Goal: Task Accomplishment & Management: Manage account settings

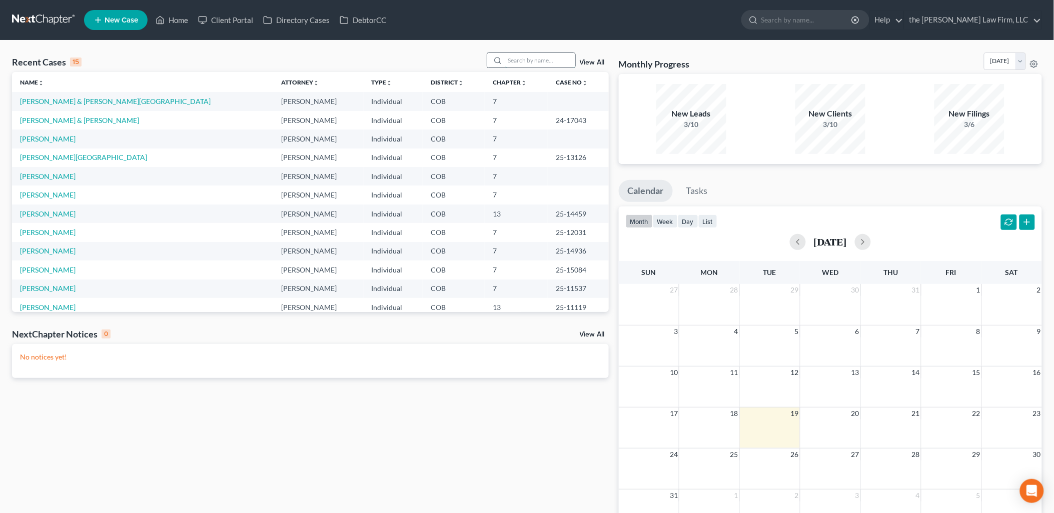
click at [561, 57] on input "search" at bounding box center [540, 60] width 70 height 15
type input "[PERSON_NAME]"
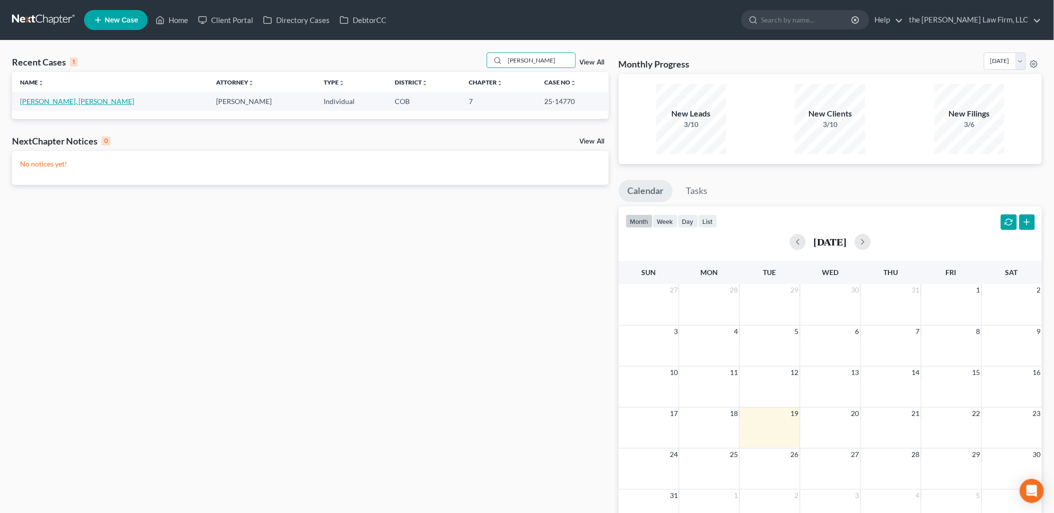
click at [55, 102] on link "[PERSON_NAME], [PERSON_NAME]" at bounding box center [77, 101] width 114 height 9
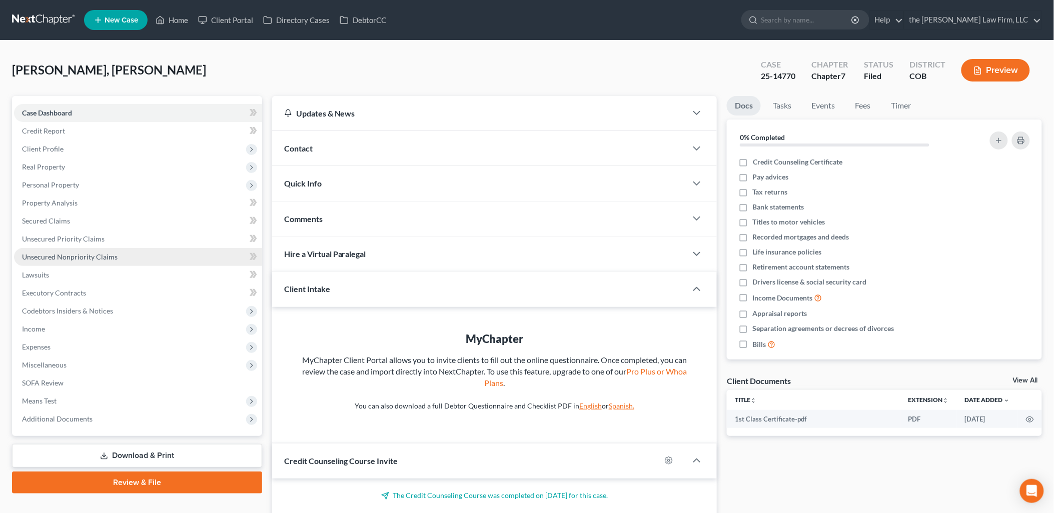
click at [76, 256] on span "Unsecured Nonpriority Claims" at bounding box center [70, 257] width 96 height 9
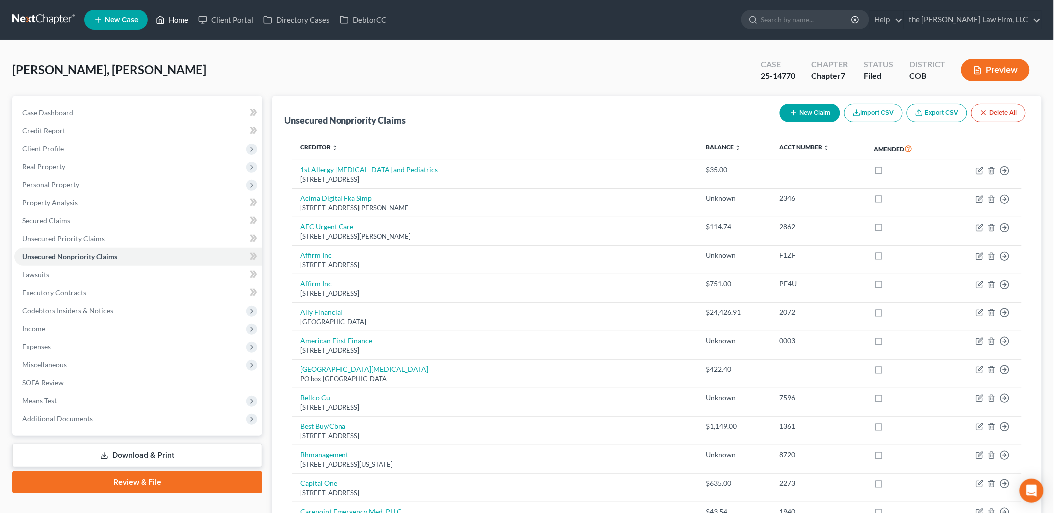
click at [171, 12] on link "Home" at bounding box center [172, 20] width 43 height 18
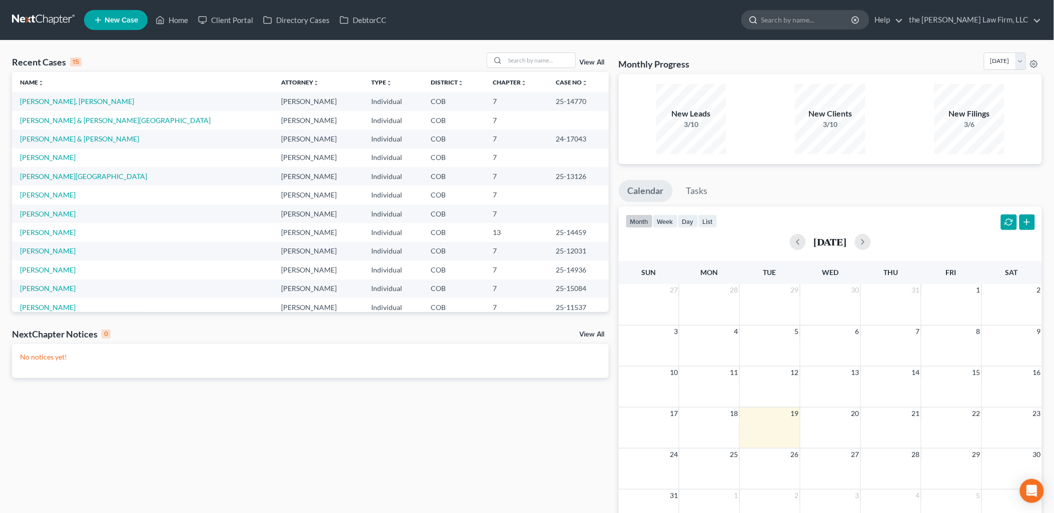
click at [830, 20] on input "search" at bounding box center [808, 20] width 92 height 19
type input "gaine"
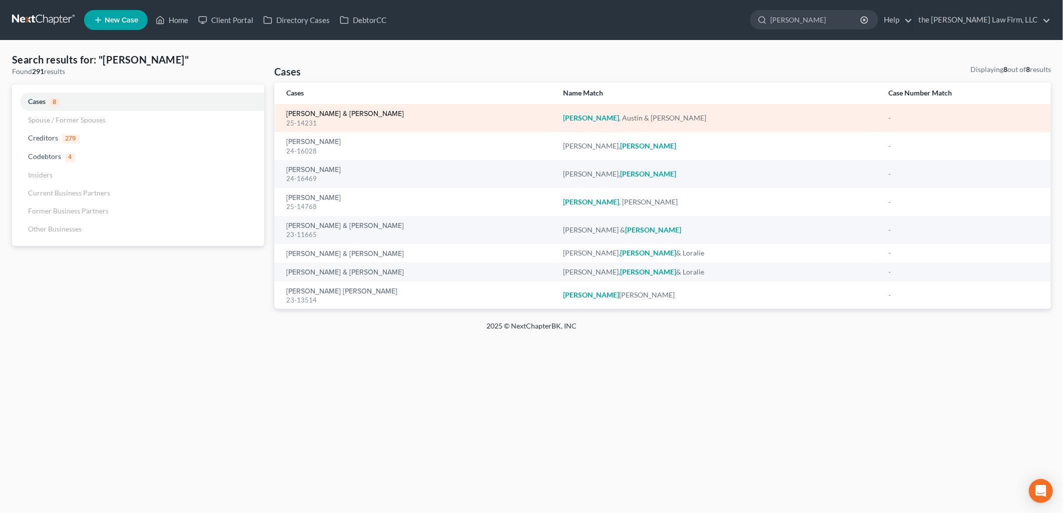
click at [314, 112] on link "[PERSON_NAME] & [PERSON_NAME]" at bounding box center [345, 114] width 118 height 7
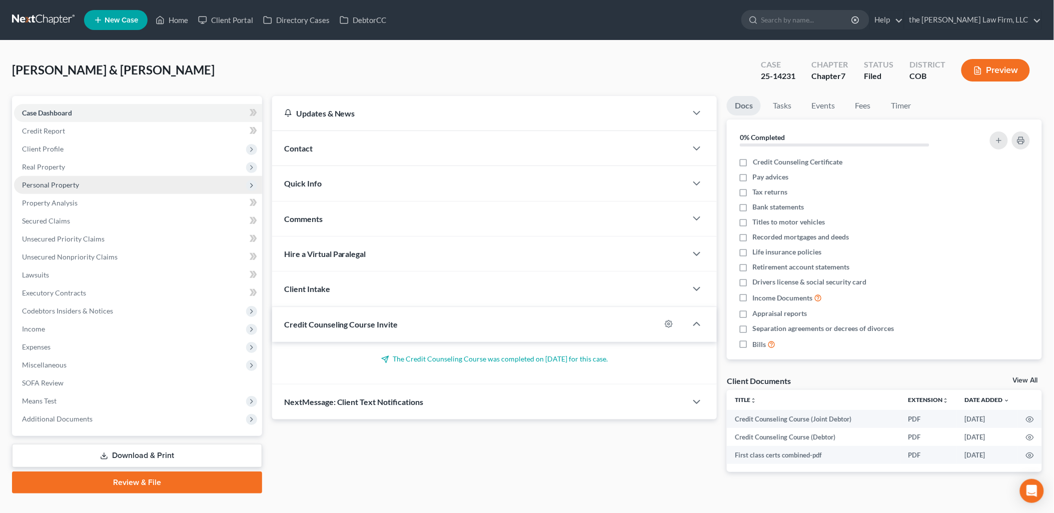
click at [68, 185] on span "Personal Property" at bounding box center [50, 185] width 57 height 9
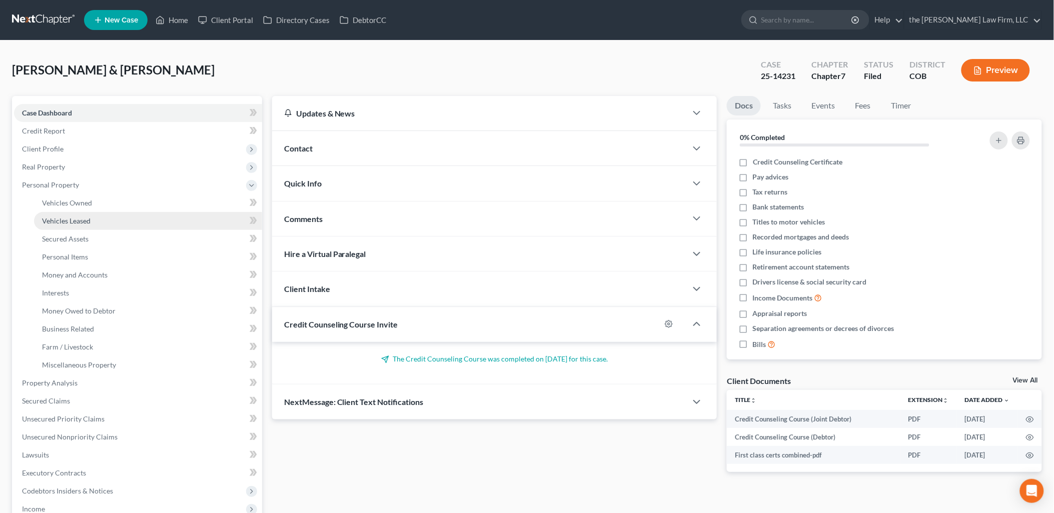
click at [87, 219] on span "Vehicles Leased" at bounding box center [66, 221] width 49 height 9
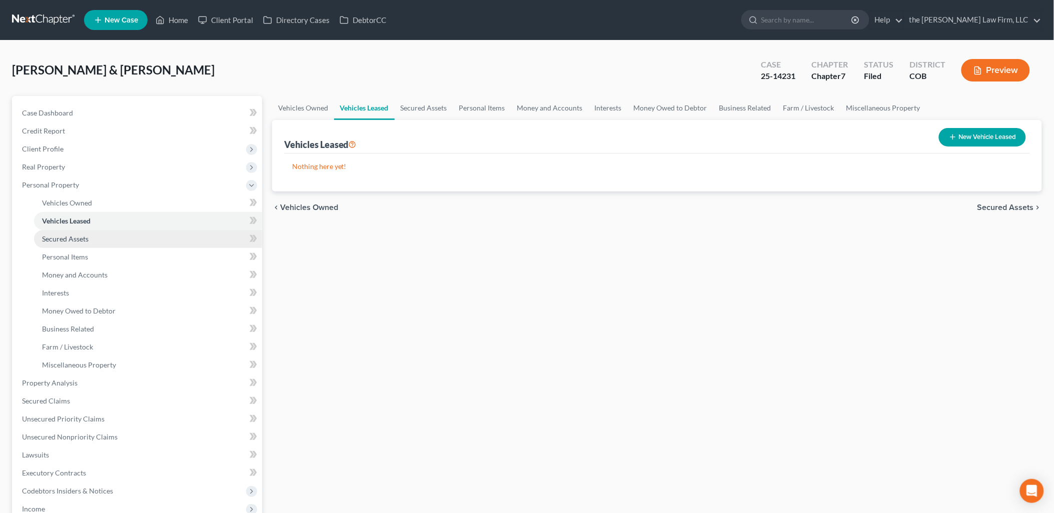
click at [71, 236] on span "Secured Assets" at bounding box center [65, 239] width 47 height 9
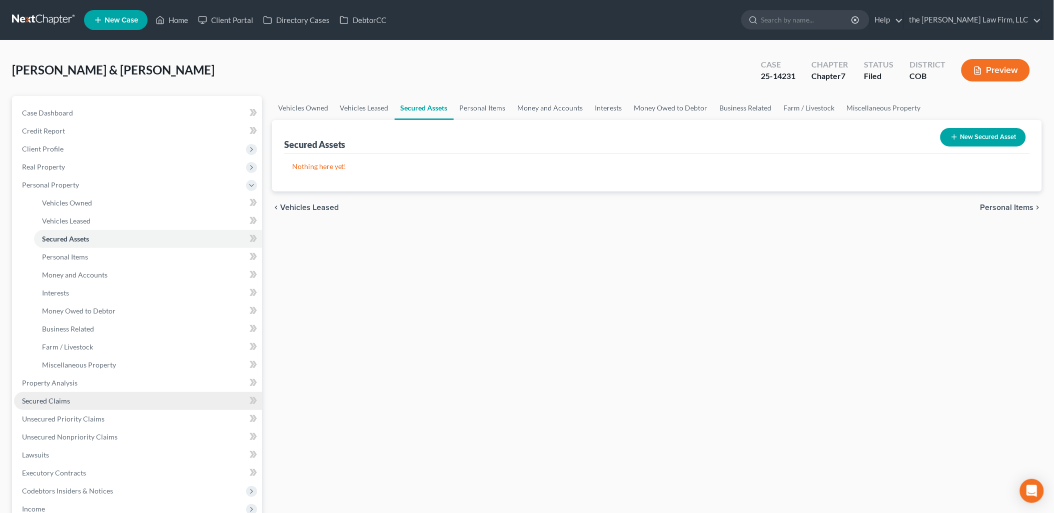
click at [68, 398] on span "Secured Claims" at bounding box center [46, 401] width 48 height 9
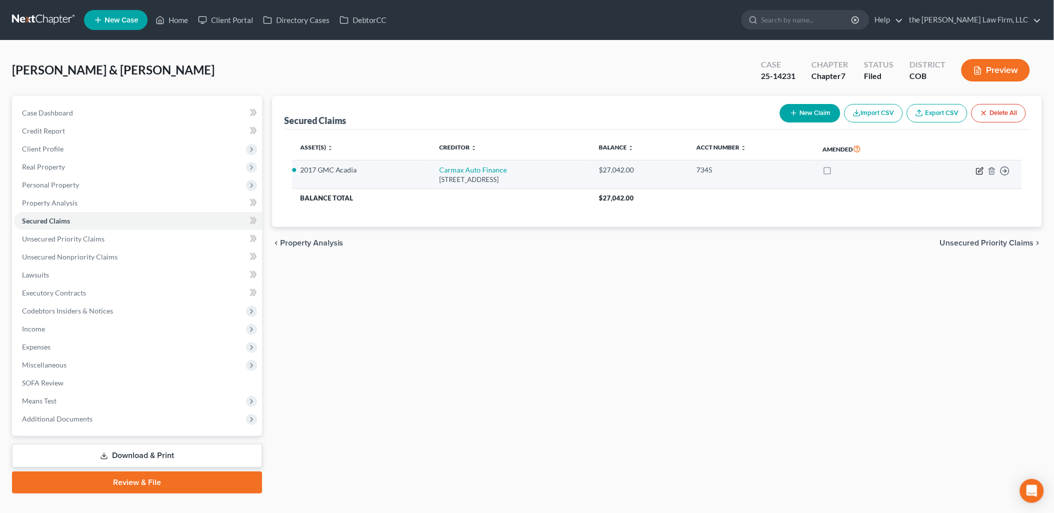
click at [982, 170] on icon "button" at bounding box center [981, 170] width 5 height 5
select select "5"
select select "4"
select select "0"
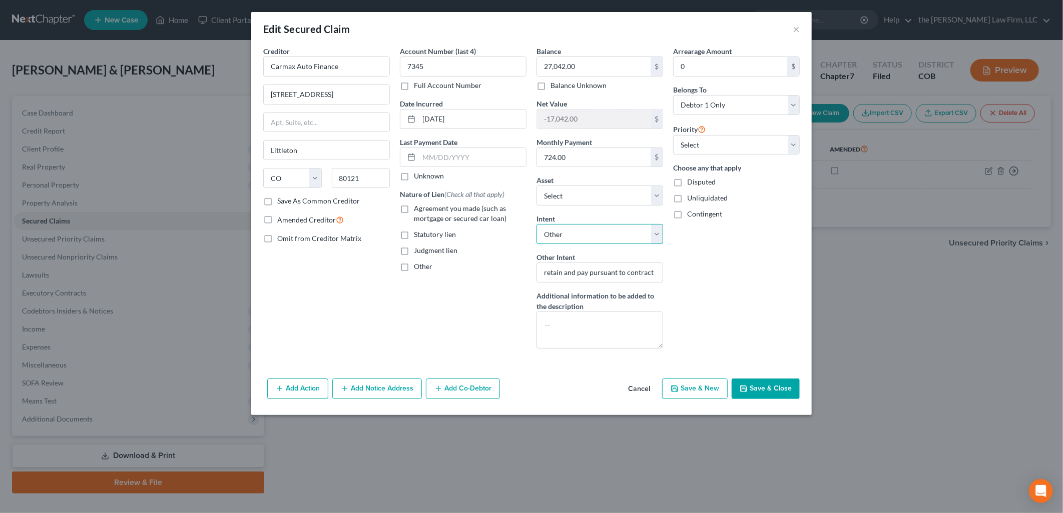
click at [607, 227] on select "Select Surrender Redeem Reaffirm Avoid Other" at bounding box center [599, 234] width 127 height 20
click at [536, 224] on select "Select Surrender Redeem Reaffirm Avoid Other" at bounding box center [599, 234] width 127 height 20
click at [611, 267] on input "retain and pay pursuant to contract" at bounding box center [599, 273] width 127 height 20
click at [723, 298] on div "Arrearage Amount 0 $ Belongs To * Select Debtor 1 Only Debtor 2 Only Debtor 1 A…" at bounding box center [736, 201] width 137 height 311
click at [768, 386] on button "Save & Close" at bounding box center [766, 389] width 68 height 21
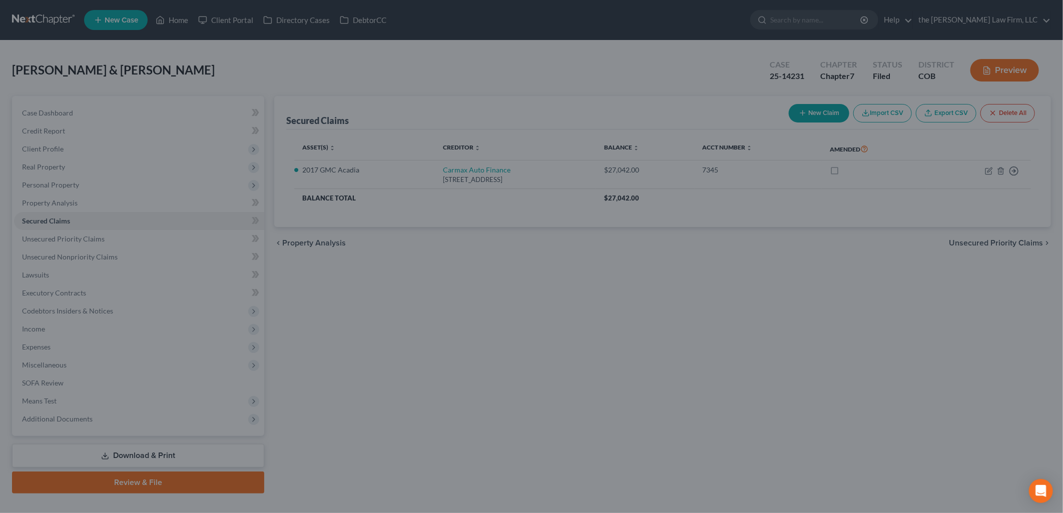
select select "2"
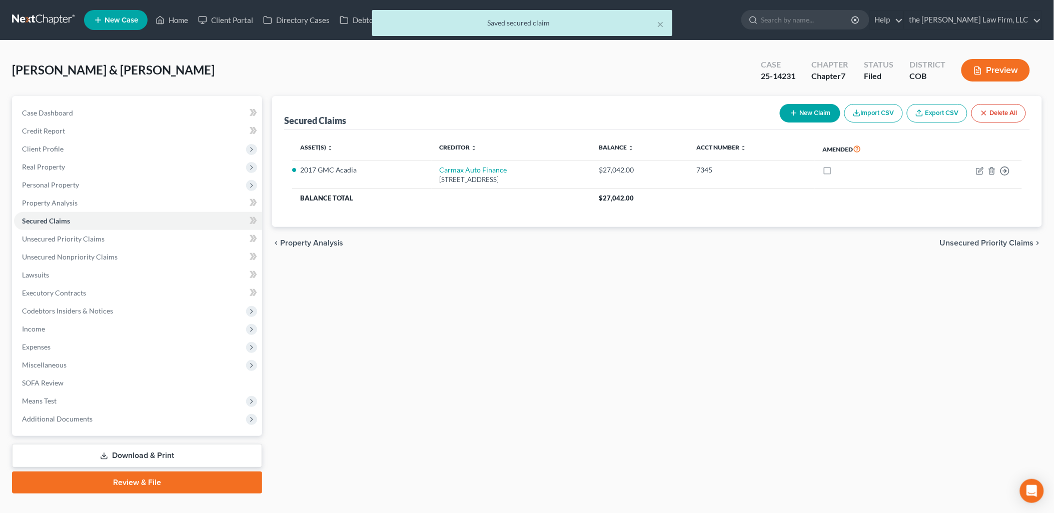
click at [1007, 63] on button "Preview" at bounding box center [996, 70] width 69 height 23
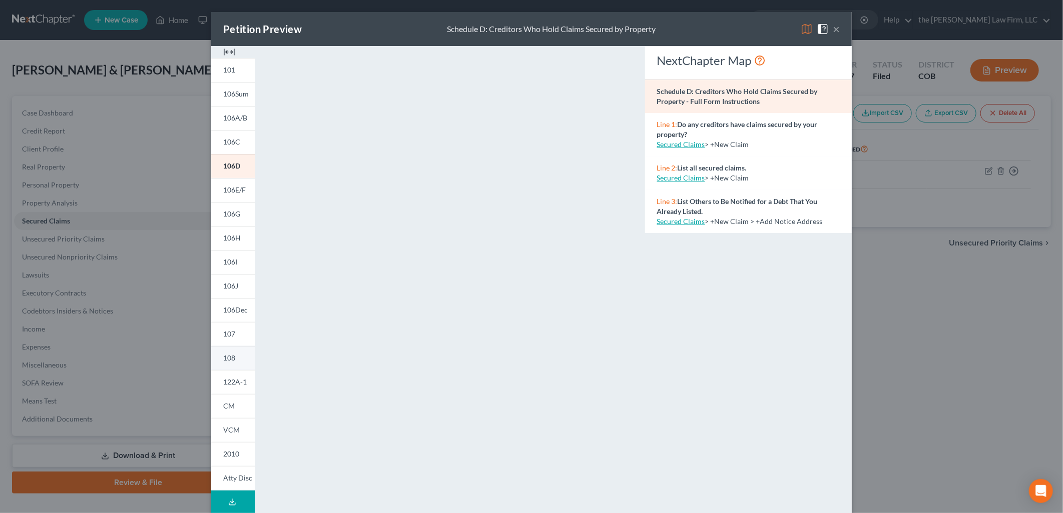
click at [231, 349] on link "108" at bounding box center [233, 358] width 44 height 24
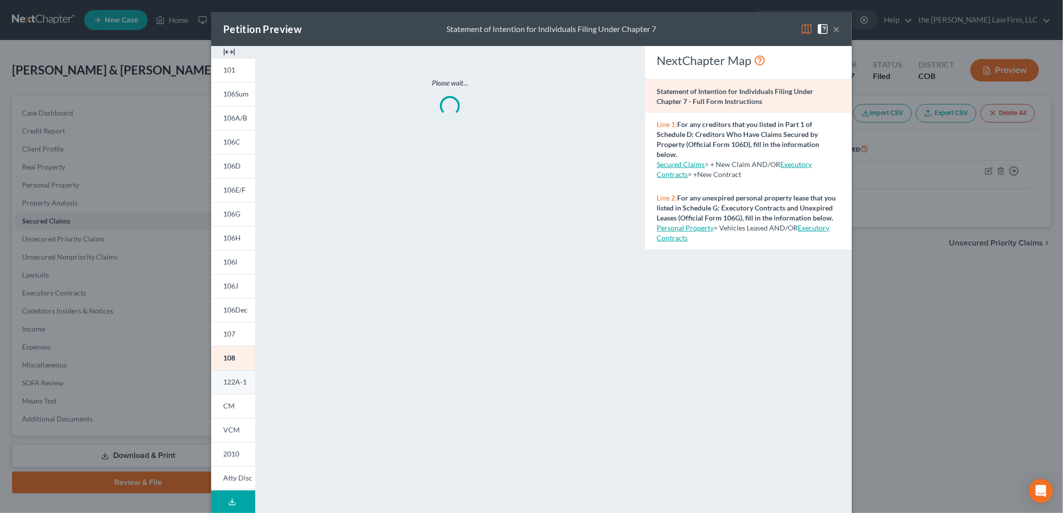
click at [229, 383] on span "122A-1" at bounding box center [235, 382] width 24 height 9
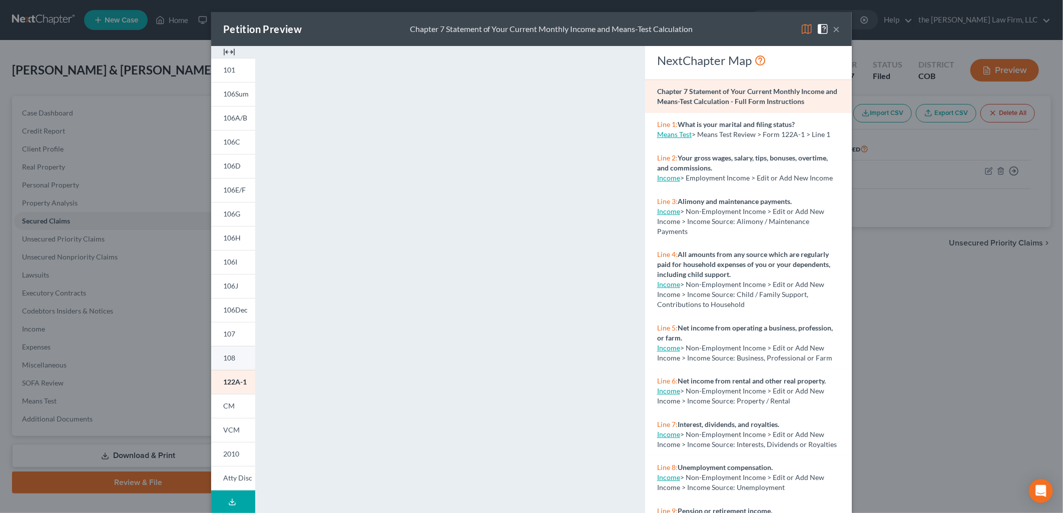
click at [232, 359] on link "108" at bounding box center [233, 358] width 44 height 24
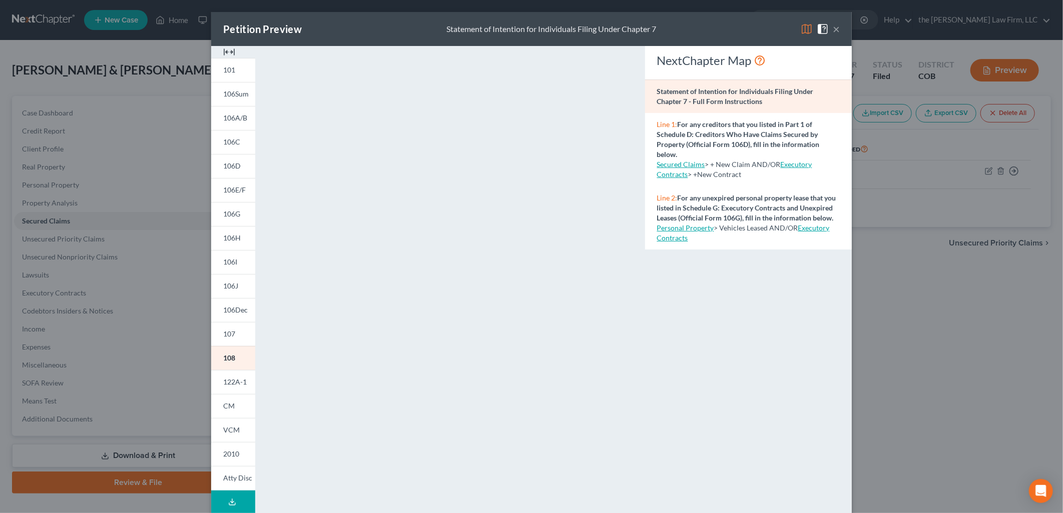
click at [833, 25] on button "×" at bounding box center [836, 29] width 7 height 12
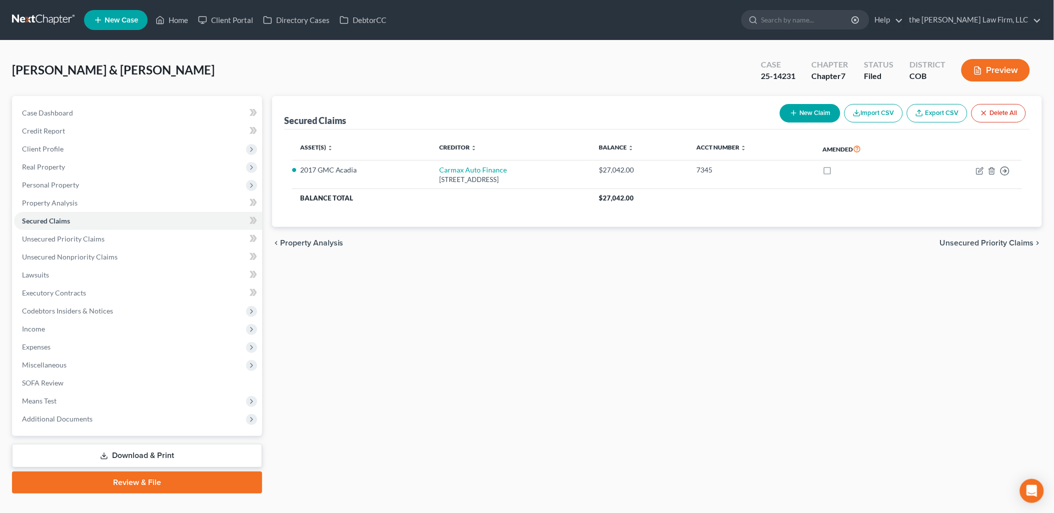
click at [169, 453] on link "Download & Print" at bounding box center [137, 456] width 250 height 24
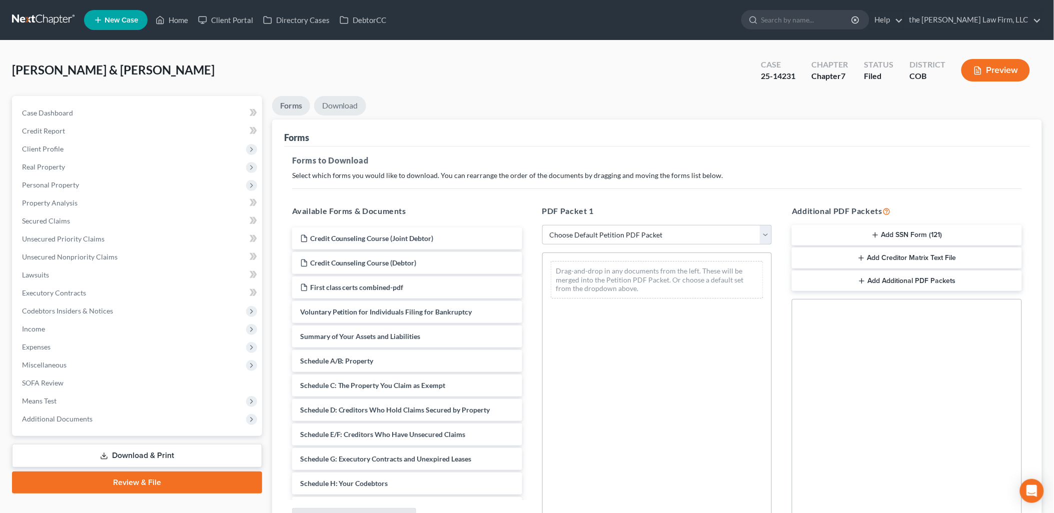
click at [349, 104] on link "Download" at bounding box center [340, 106] width 52 height 20
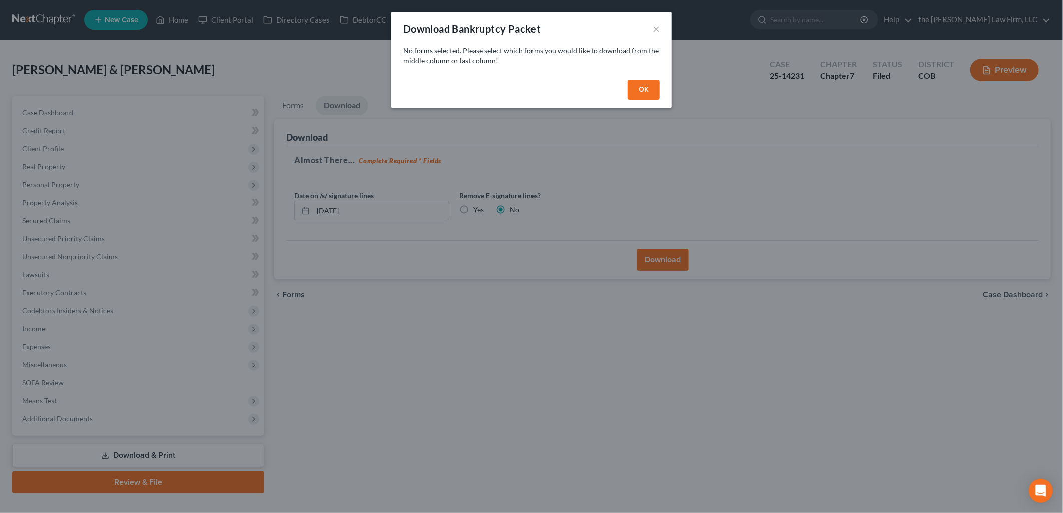
click at [655, 88] on button "OK" at bounding box center [643, 90] width 32 height 20
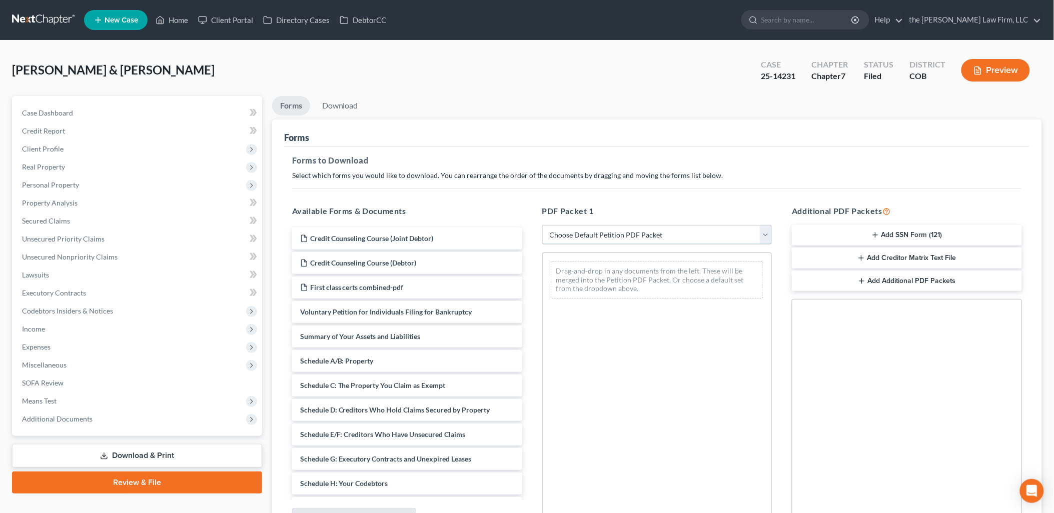
click at [602, 234] on select "Choose Default Petition PDF Packet Complete Bankruptcy Petition (all forms and …" at bounding box center [657, 235] width 230 height 20
select select "2"
click at [542, 225] on select "Choose Default Petition PDF Packet Complete Bankruptcy Petition (all forms and …" at bounding box center [657, 235] width 230 height 20
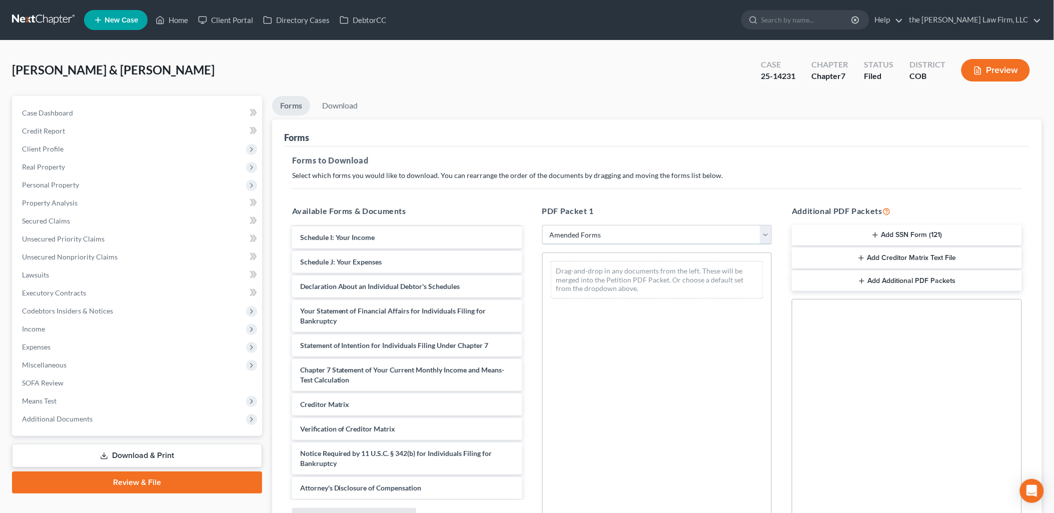
scroll to position [198, 0]
click at [401, 346] on span "Statement of Intention for Individuals Filing Under Chapter 7" at bounding box center [394, 344] width 189 height 9
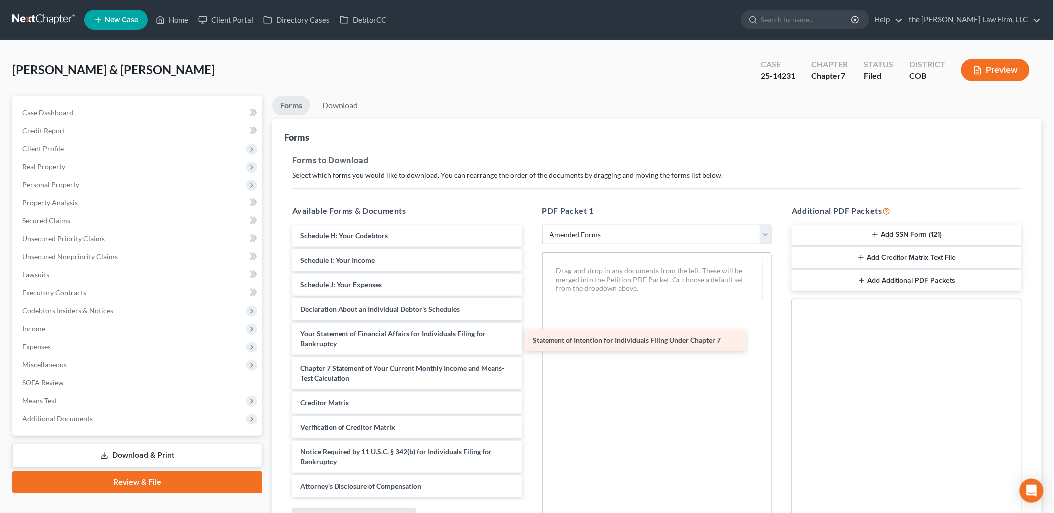
scroll to position [174, 0]
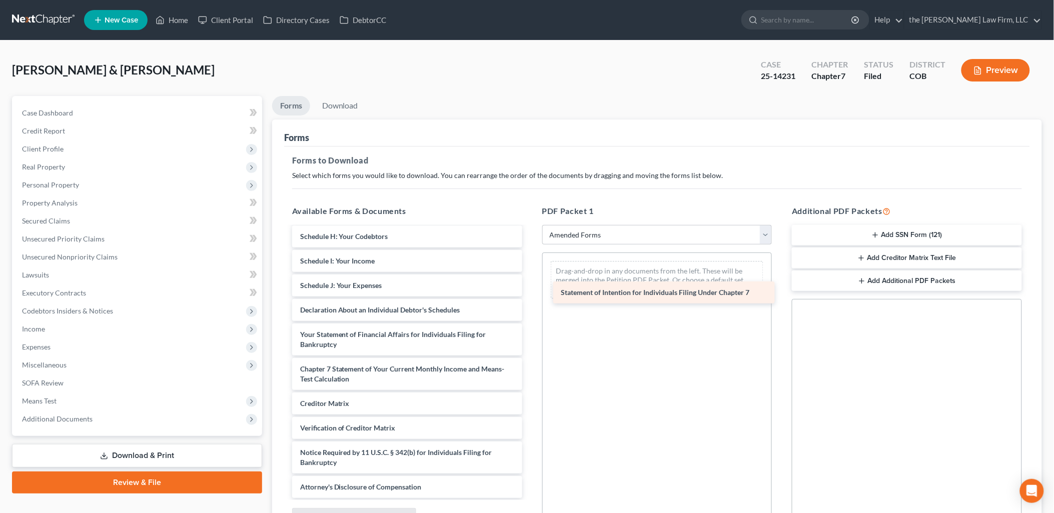
drag, startPoint x: 381, startPoint y: 346, endPoint x: 649, endPoint y: 279, distance: 276.5
click at [530, 279] on div "Statement of Intention for Individuals Filing Under Chapter 7 Voluntary Petitio…" at bounding box center [407, 276] width 246 height 444
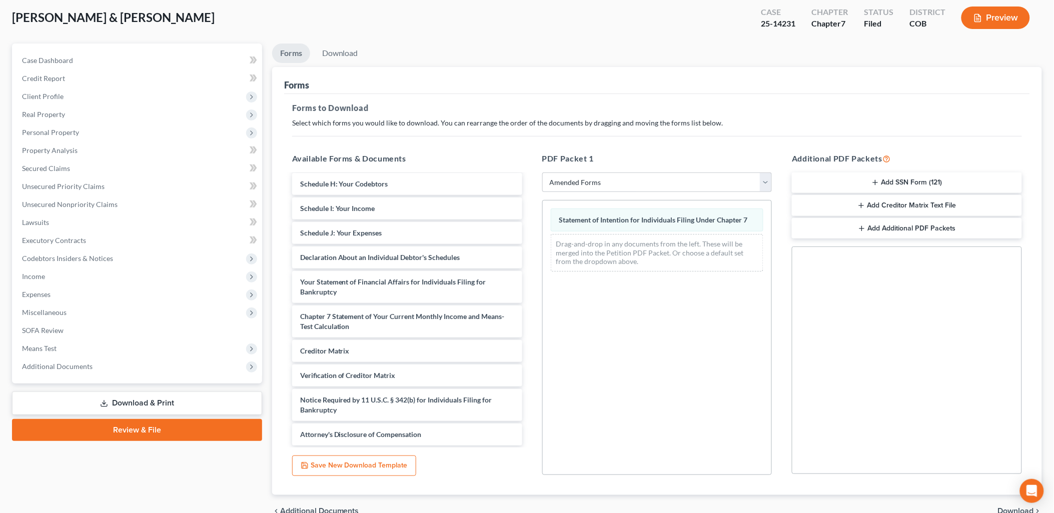
scroll to position [104, 0]
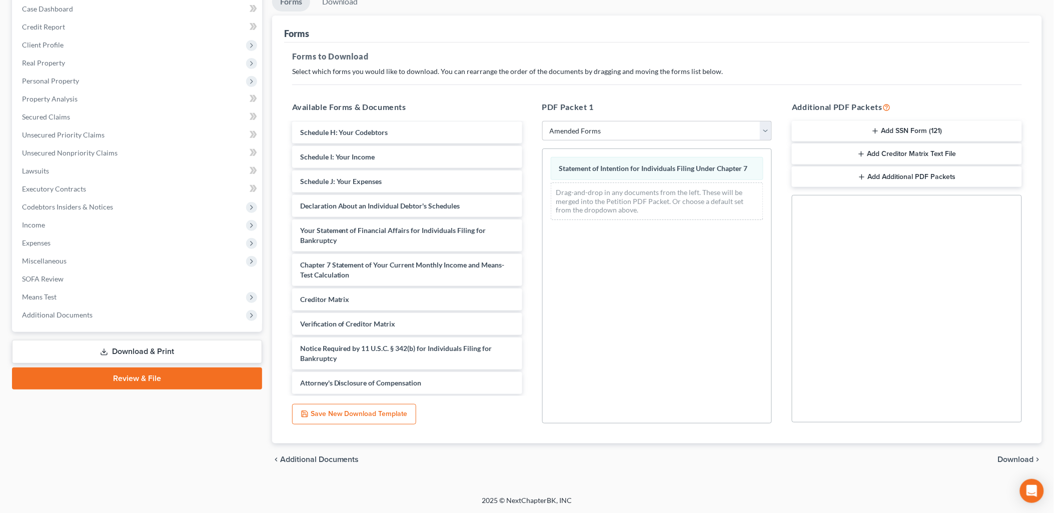
click at [1028, 453] on div "chevron_left Additional Documents Download chevron_right" at bounding box center [657, 460] width 770 height 32
click at [1027, 457] on span "Download" at bounding box center [1016, 460] width 36 height 8
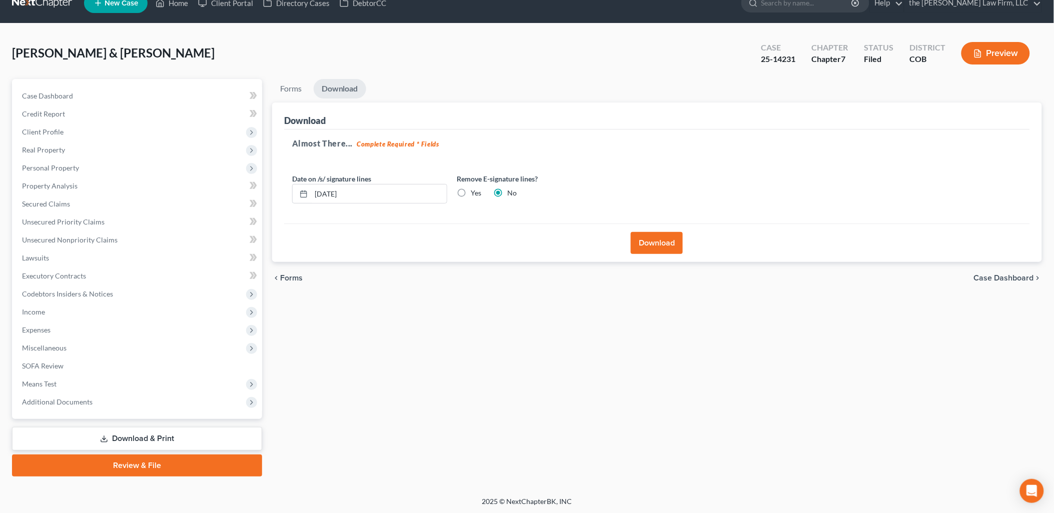
click at [323, 99] on li "Download" at bounding box center [340, 91] width 53 height 24
click at [341, 78] on div "[PERSON_NAME] & [PERSON_NAME] Upgraded Case 25-14231 Chapter Chapter 7 Status F…" at bounding box center [527, 58] width 1030 height 44
click at [665, 243] on button "Download" at bounding box center [657, 243] width 52 height 22
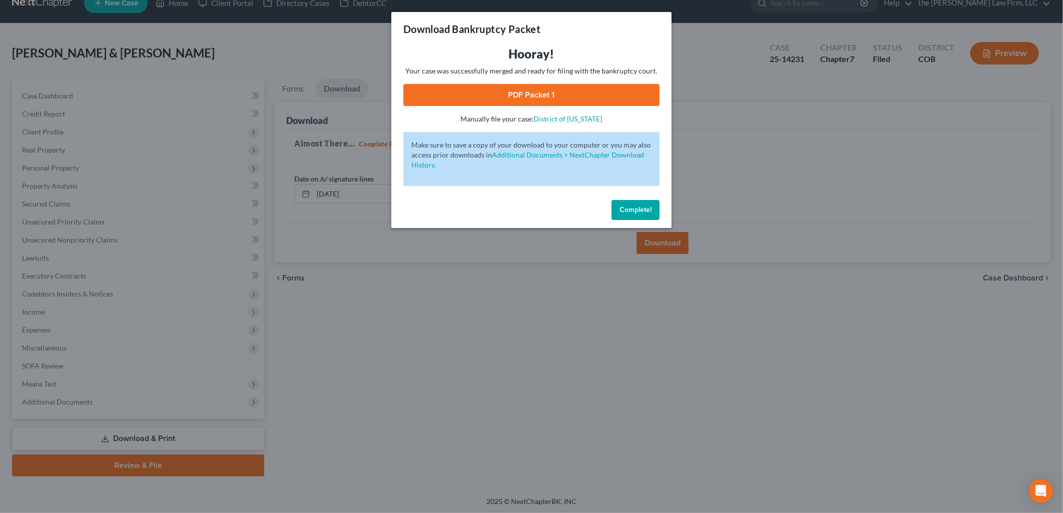
click at [492, 98] on link "PDF Packet 1" at bounding box center [531, 95] width 256 height 22
click at [605, 92] on link "PDF Packet 1" at bounding box center [531, 95] width 256 height 22
click at [636, 208] on span "Complete!" at bounding box center [635, 210] width 32 height 9
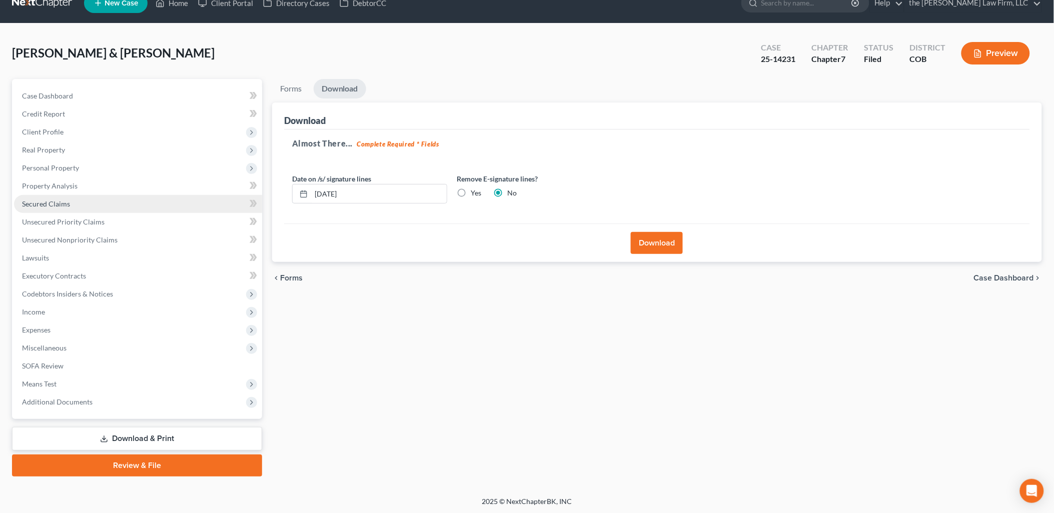
click at [43, 207] on link "Secured Claims" at bounding box center [138, 204] width 248 height 18
